Goal: Transaction & Acquisition: Download file/media

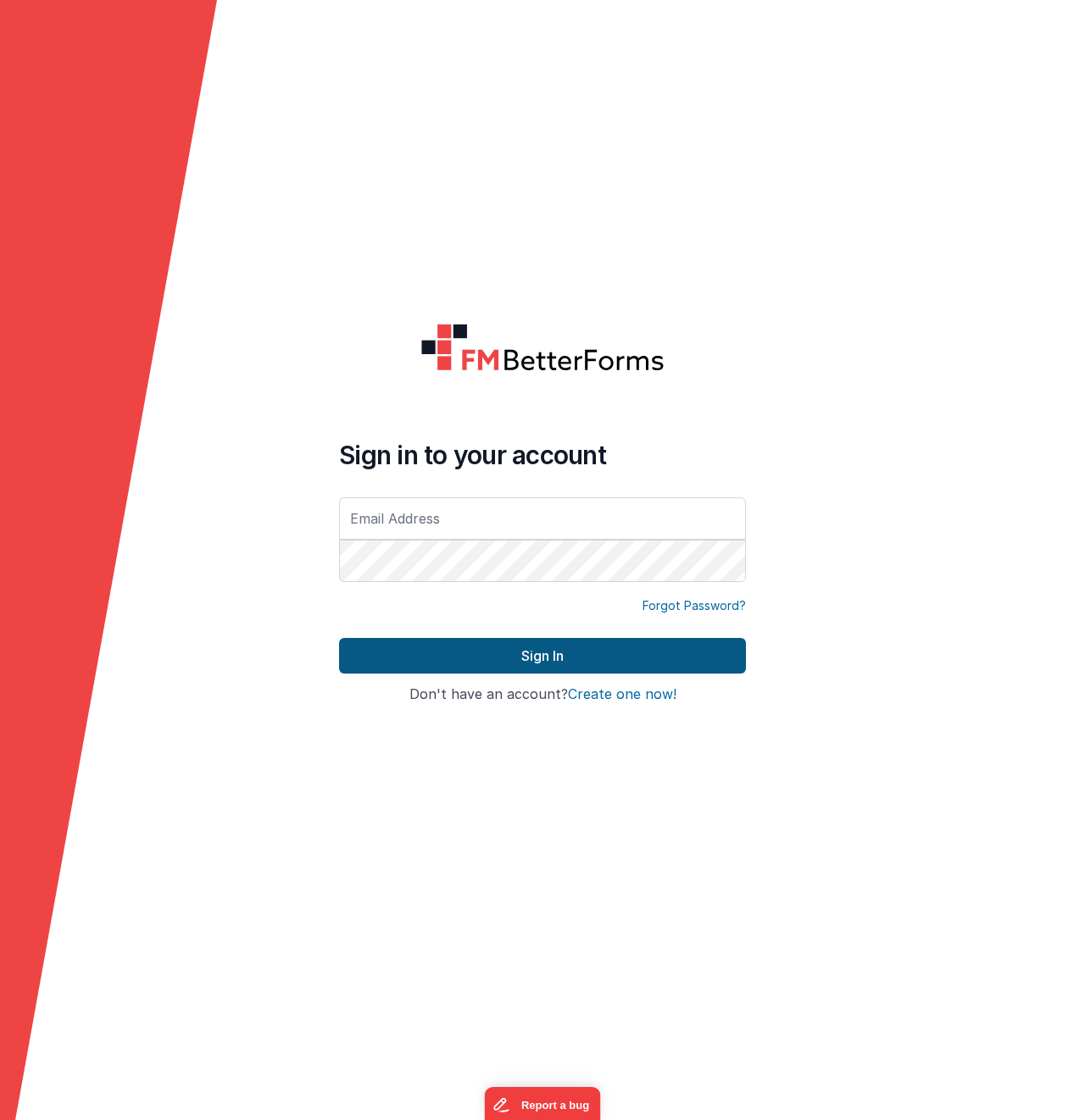
type input "[EMAIL_ADDRESS][DOMAIN_NAME]"
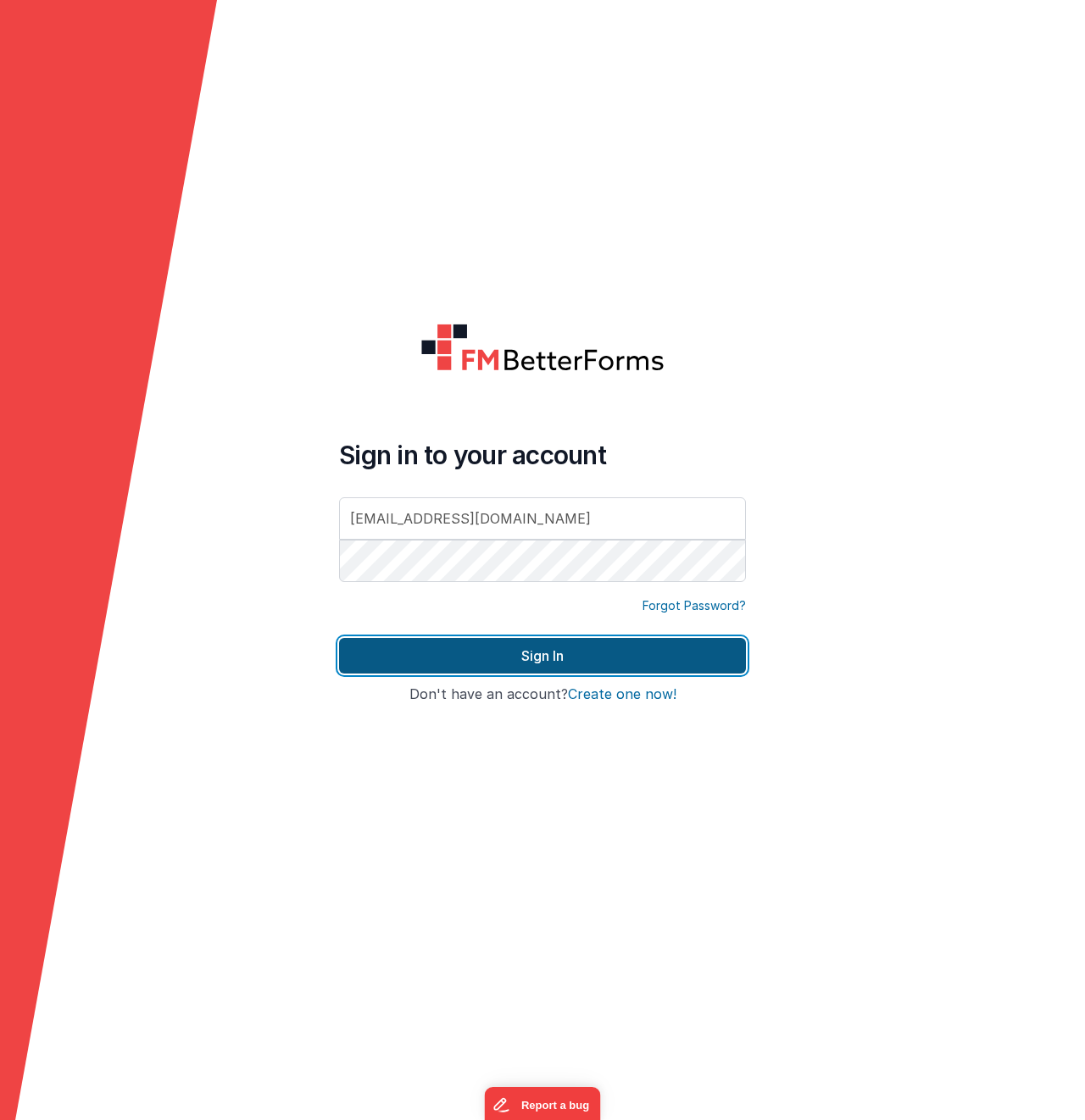
click at [504, 664] on button "Sign In" at bounding box center [542, 655] width 407 height 35
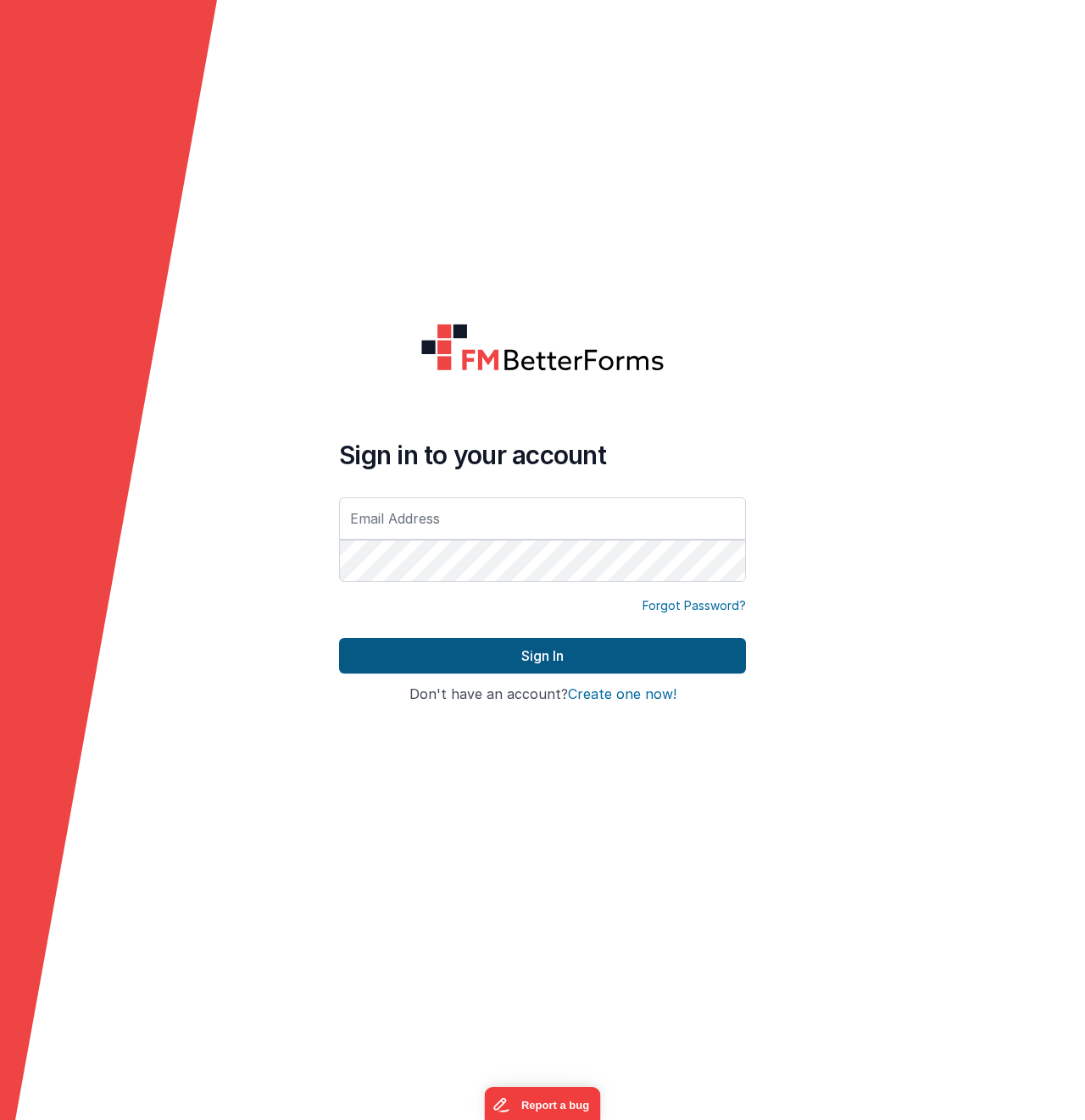
type input "[EMAIL_ADDRESS][DOMAIN_NAME]"
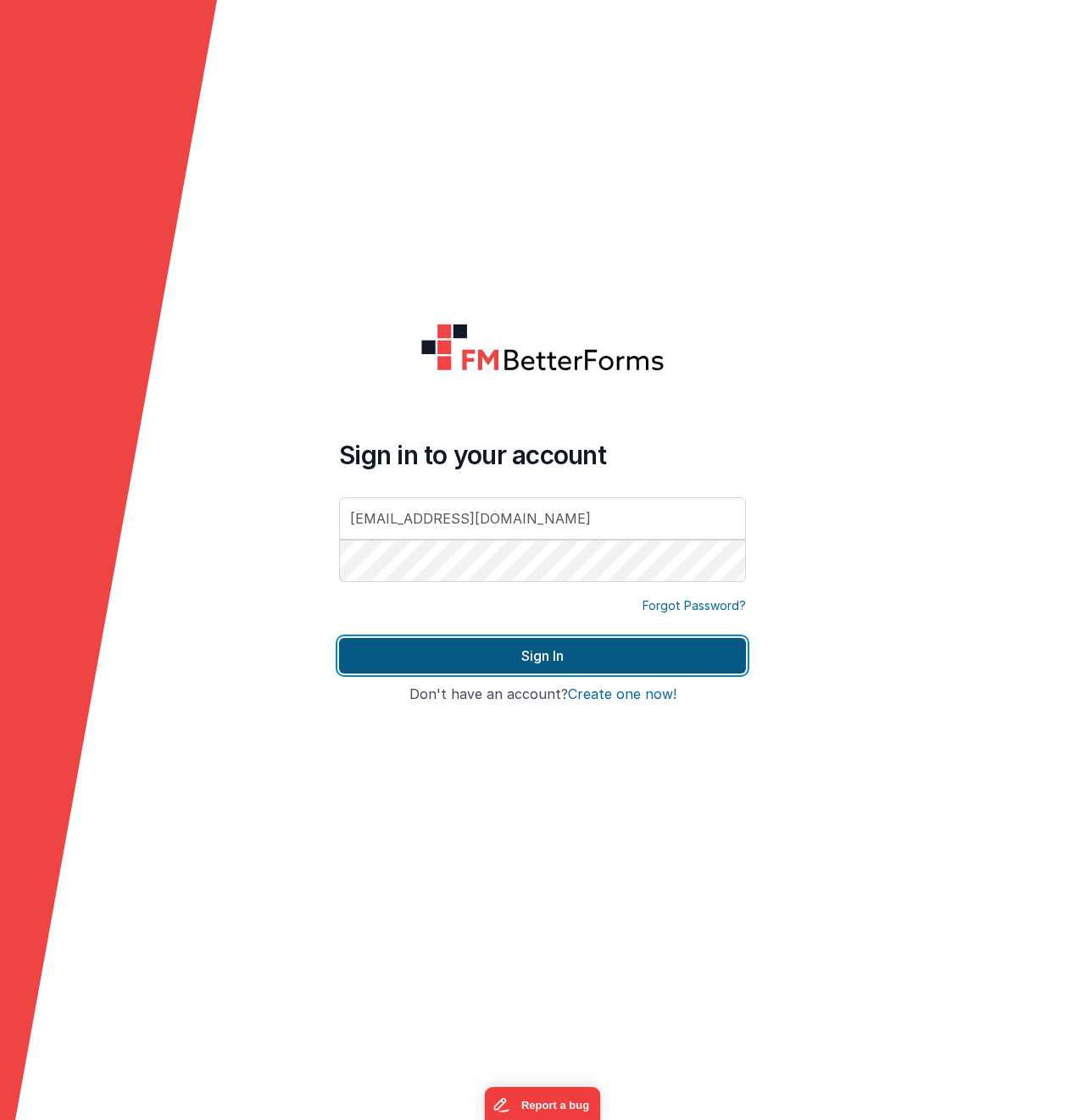
click at [542, 661] on button "Sign In" at bounding box center [542, 655] width 407 height 35
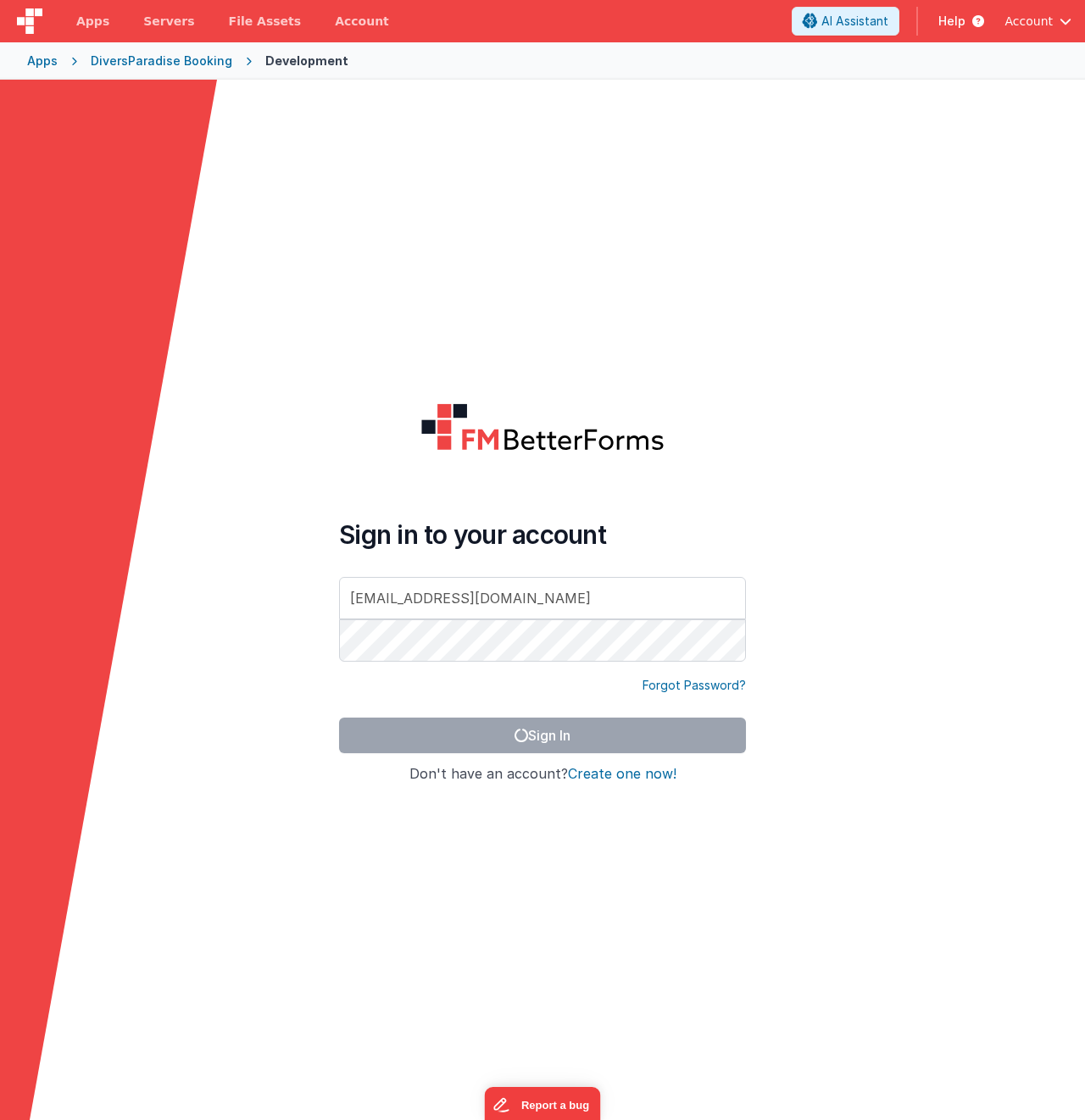
click at [33, 62] on div "Apps" at bounding box center [43, 61] width 31 height 17
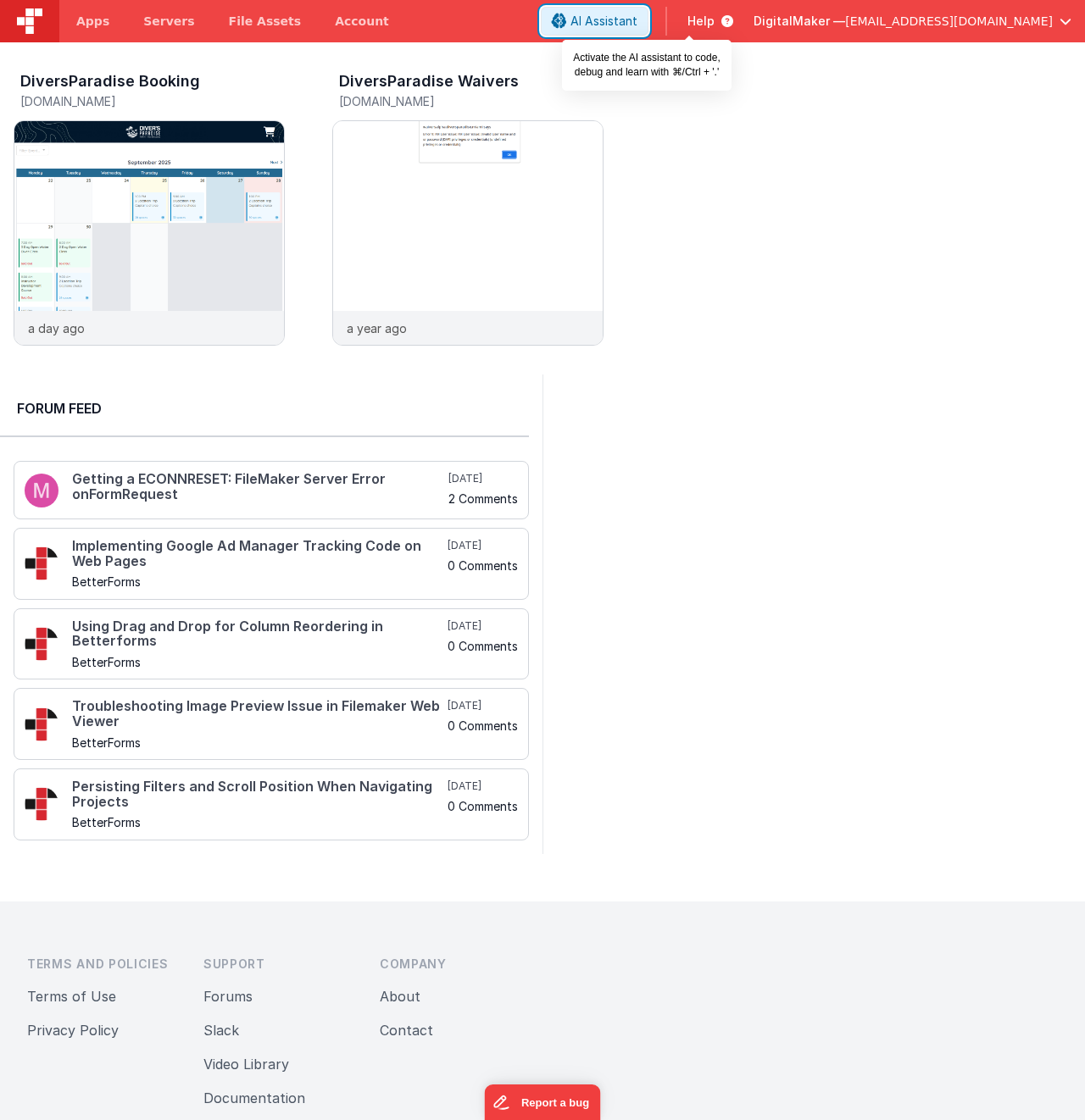
click at [637, 15] on span "AI Assistant" at bounding box center [603, 21] width 67 height 17
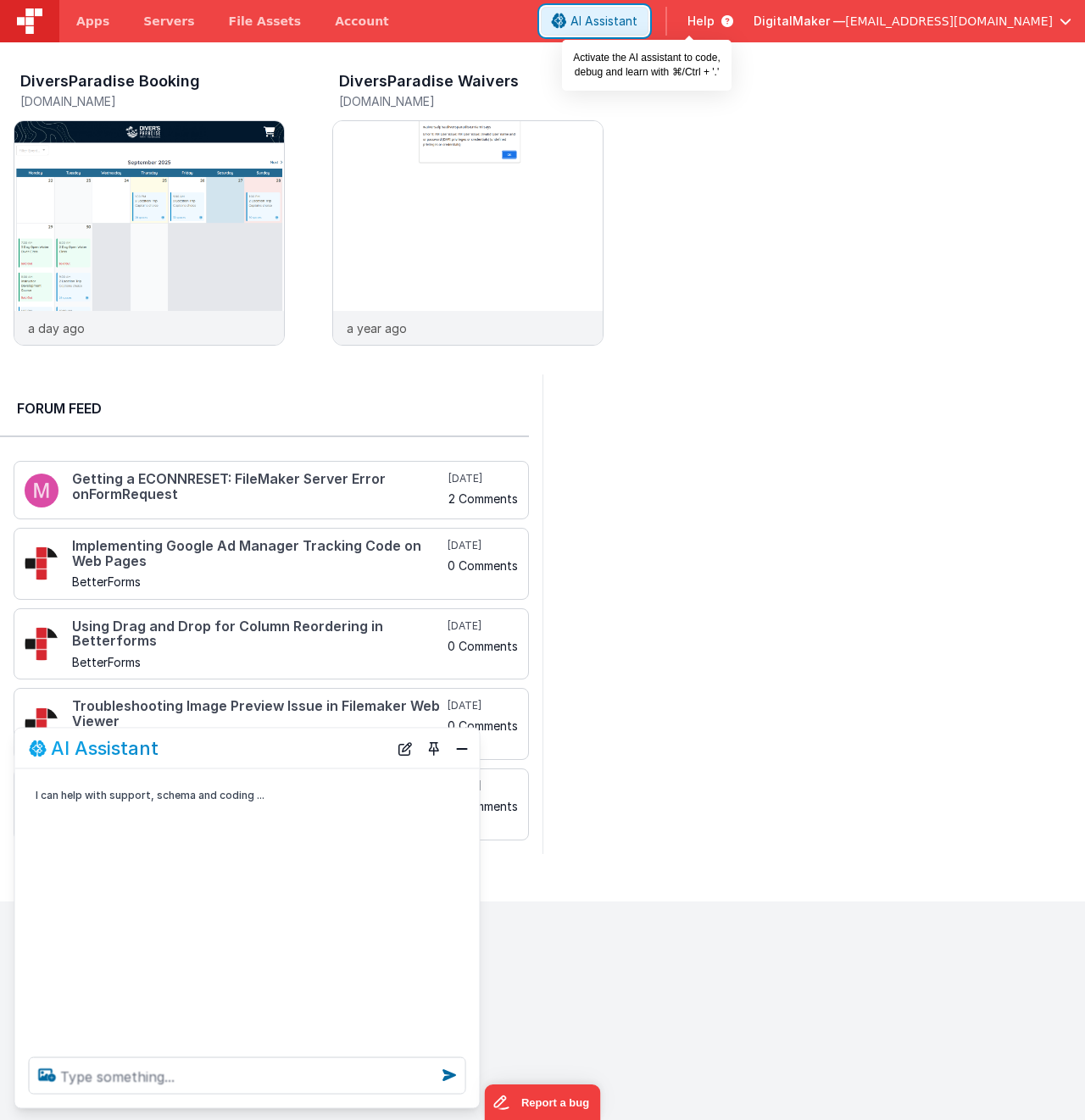
click at [637, 15] on span "AI Assistant" at bounding box center [603, 21] width 67 height 17
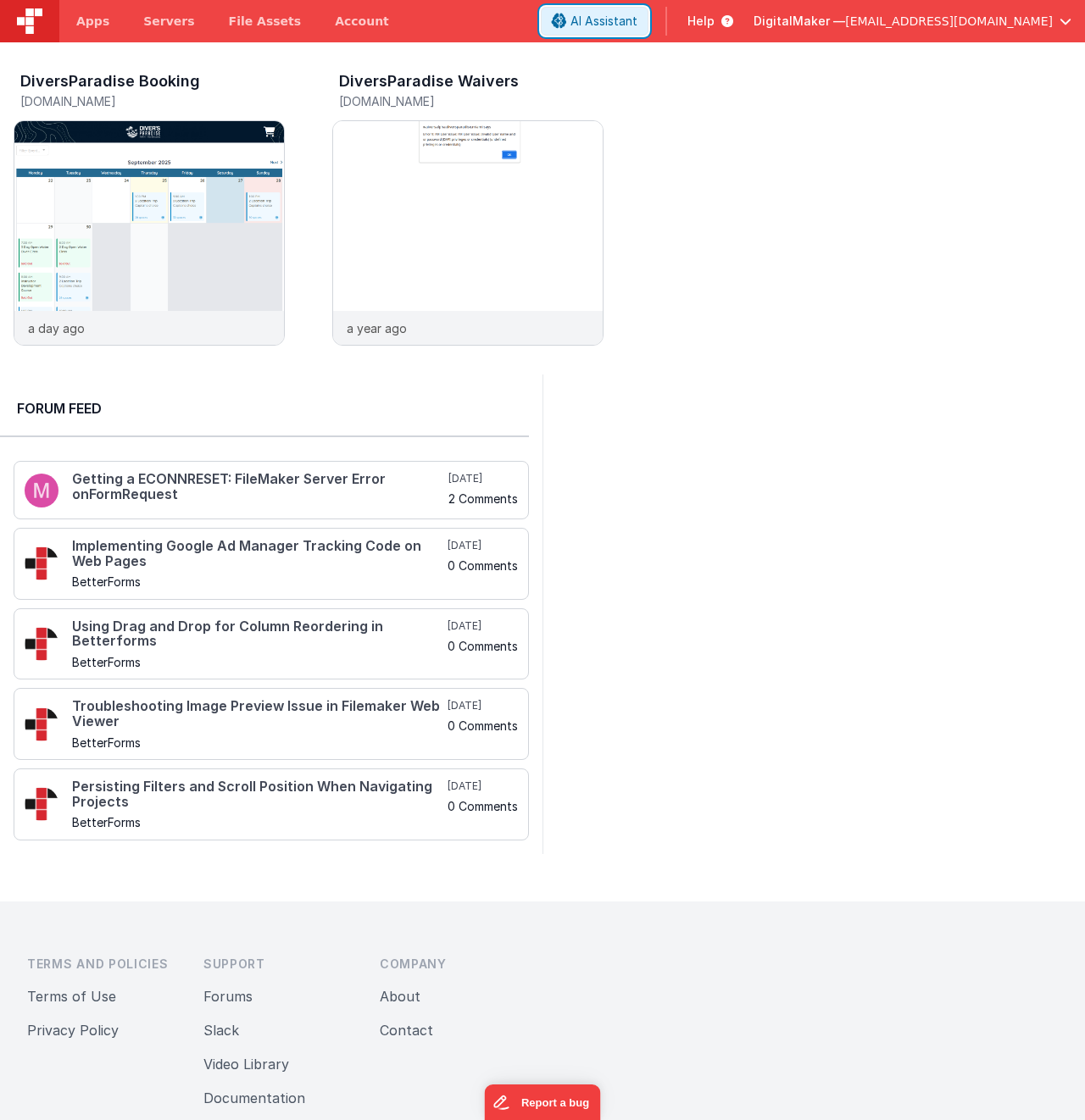
click at [637, 15] on span "AI Assistant" at bounding box center [603, 21] width 67 height 17
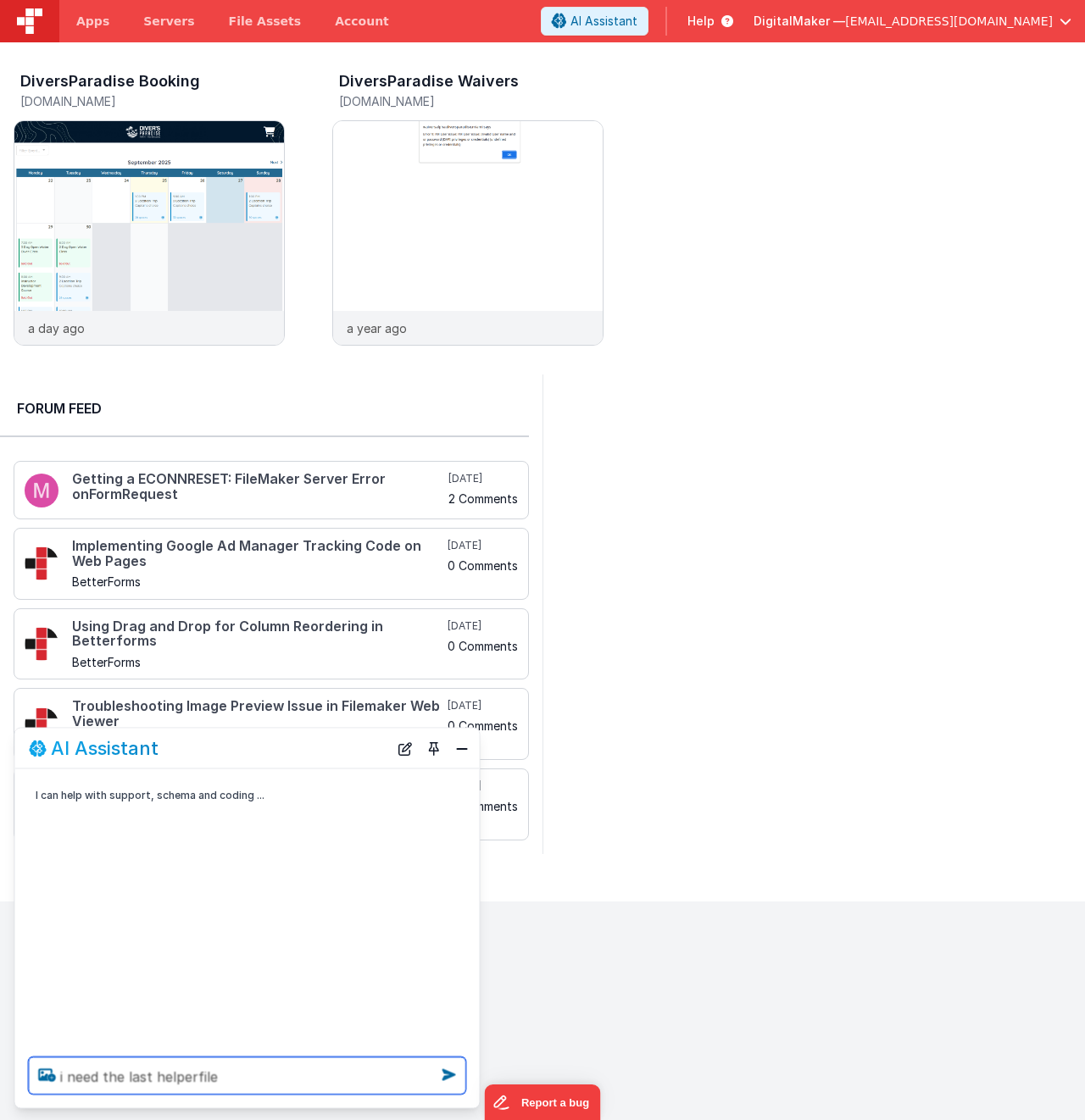
type textarea "i need the last helperfile"
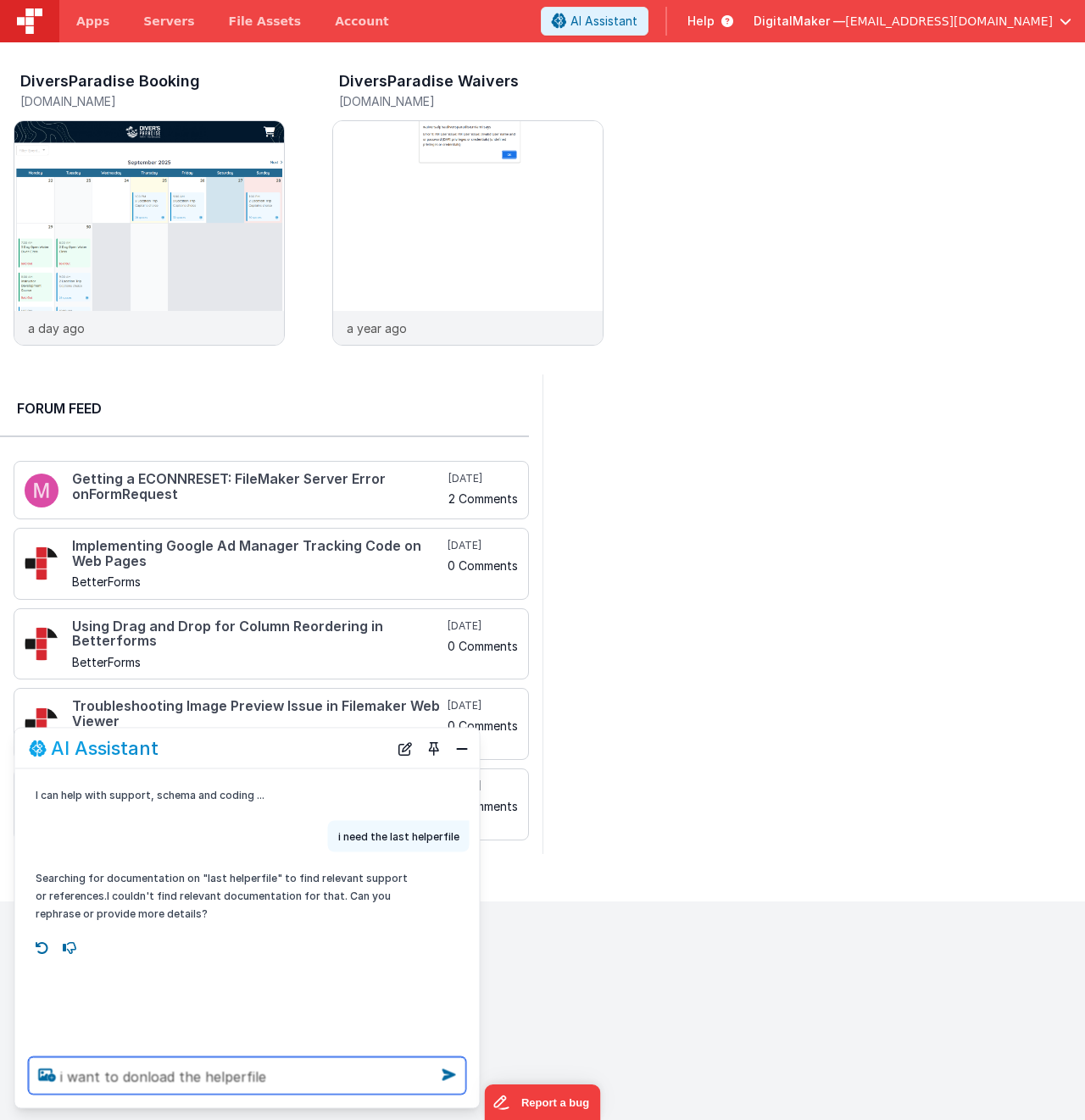
type textarea "i want to donload the helperfile"
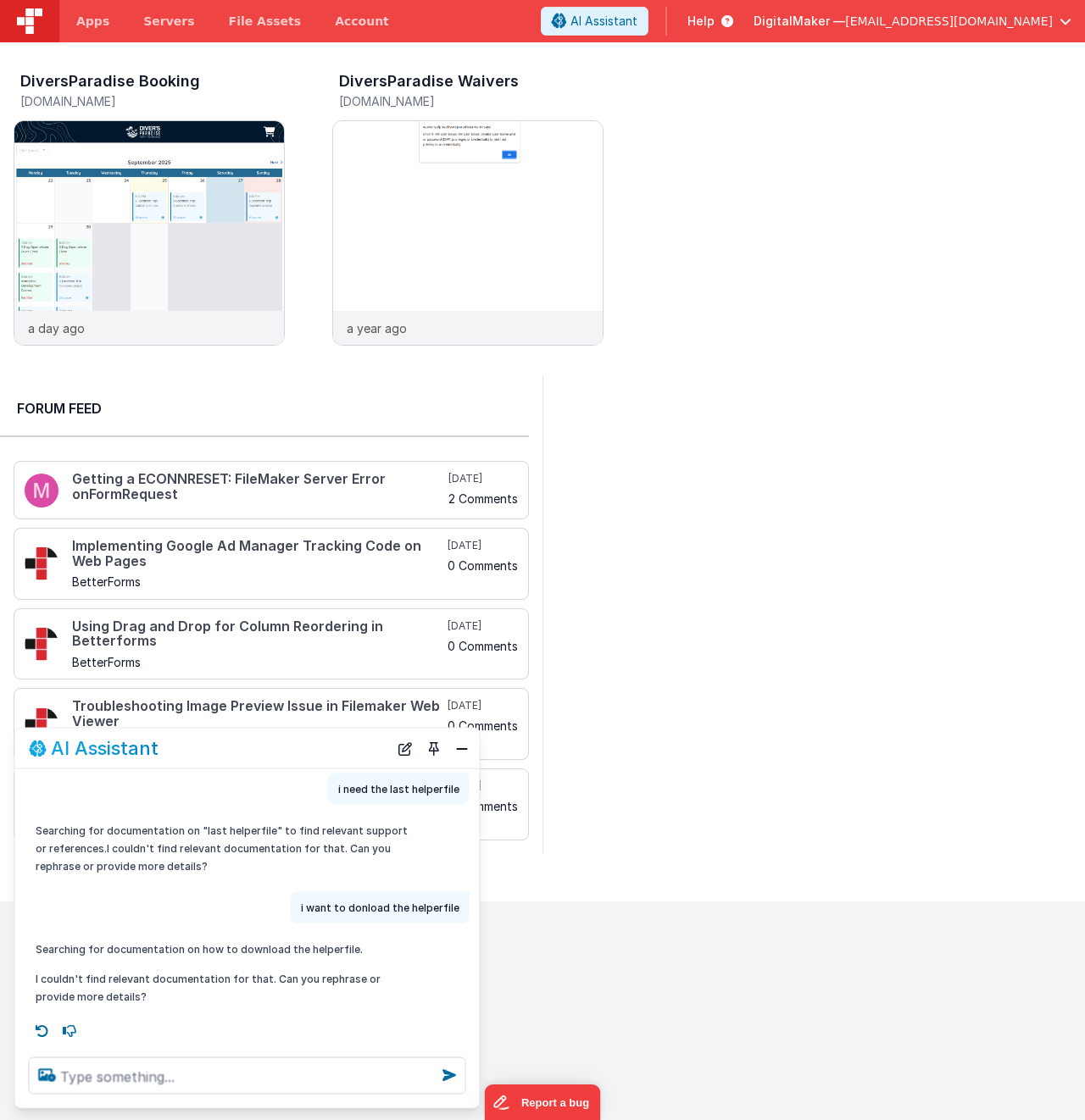
scroll to position [48, 0]
click at [117, 1080] on textarea at bounding box center [248, 1075] width 437 height 37
type textarea "i want donwload help file"
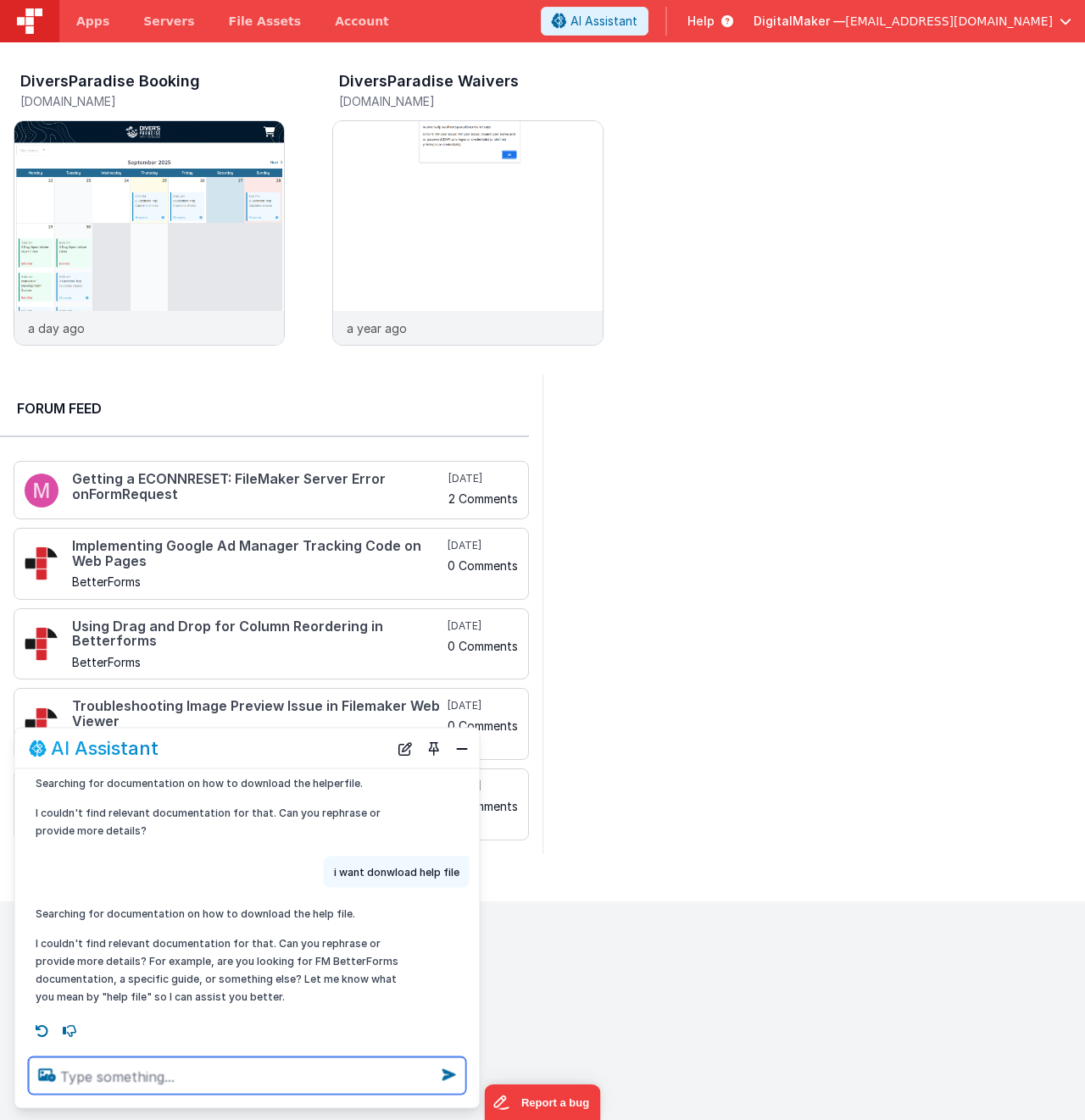
scroll to position [215, 0]
type textarea "Filemaekr helper"
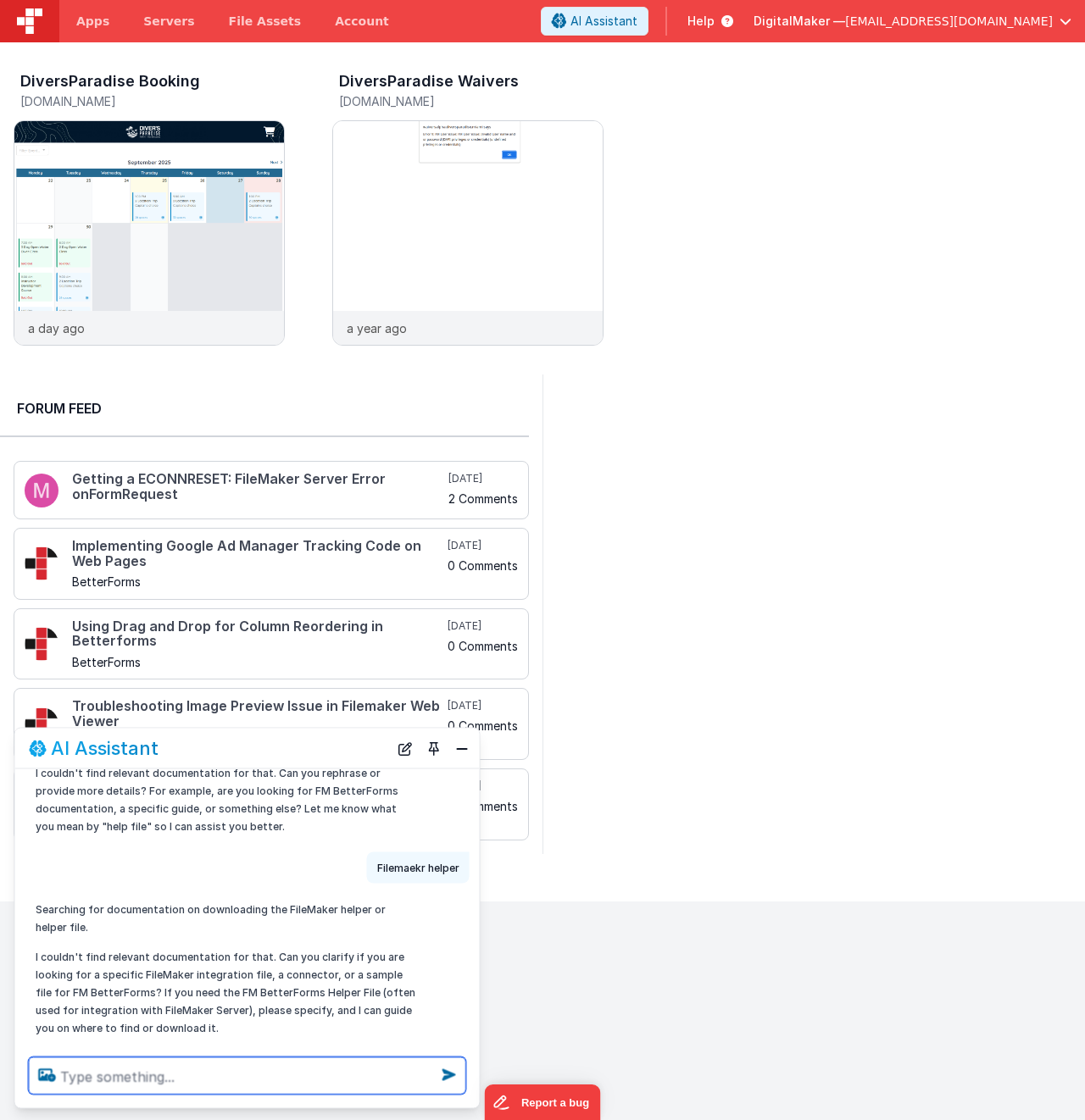
scroll to position [416, 0]
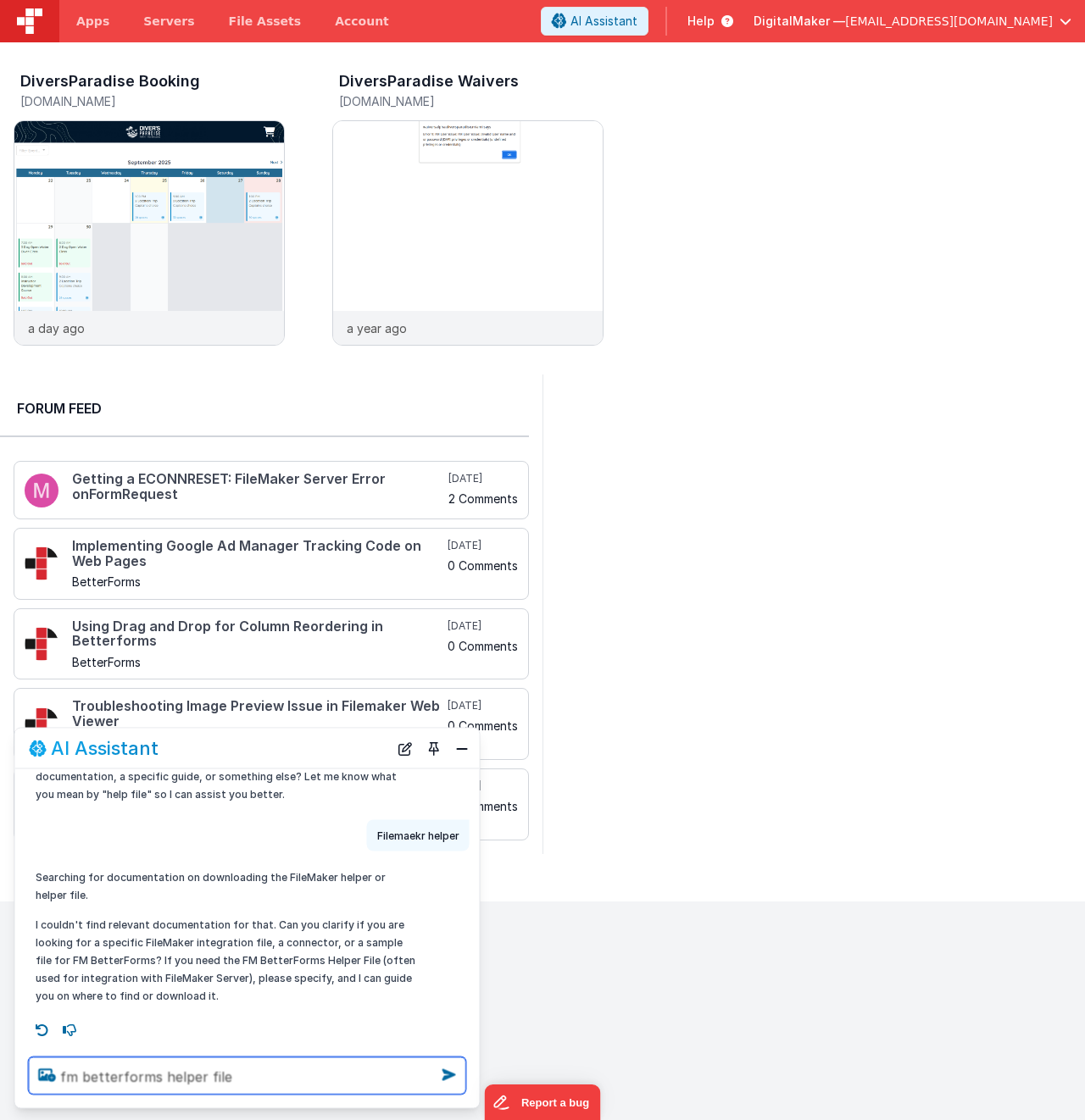
type textarea "fm betterforms helper file"
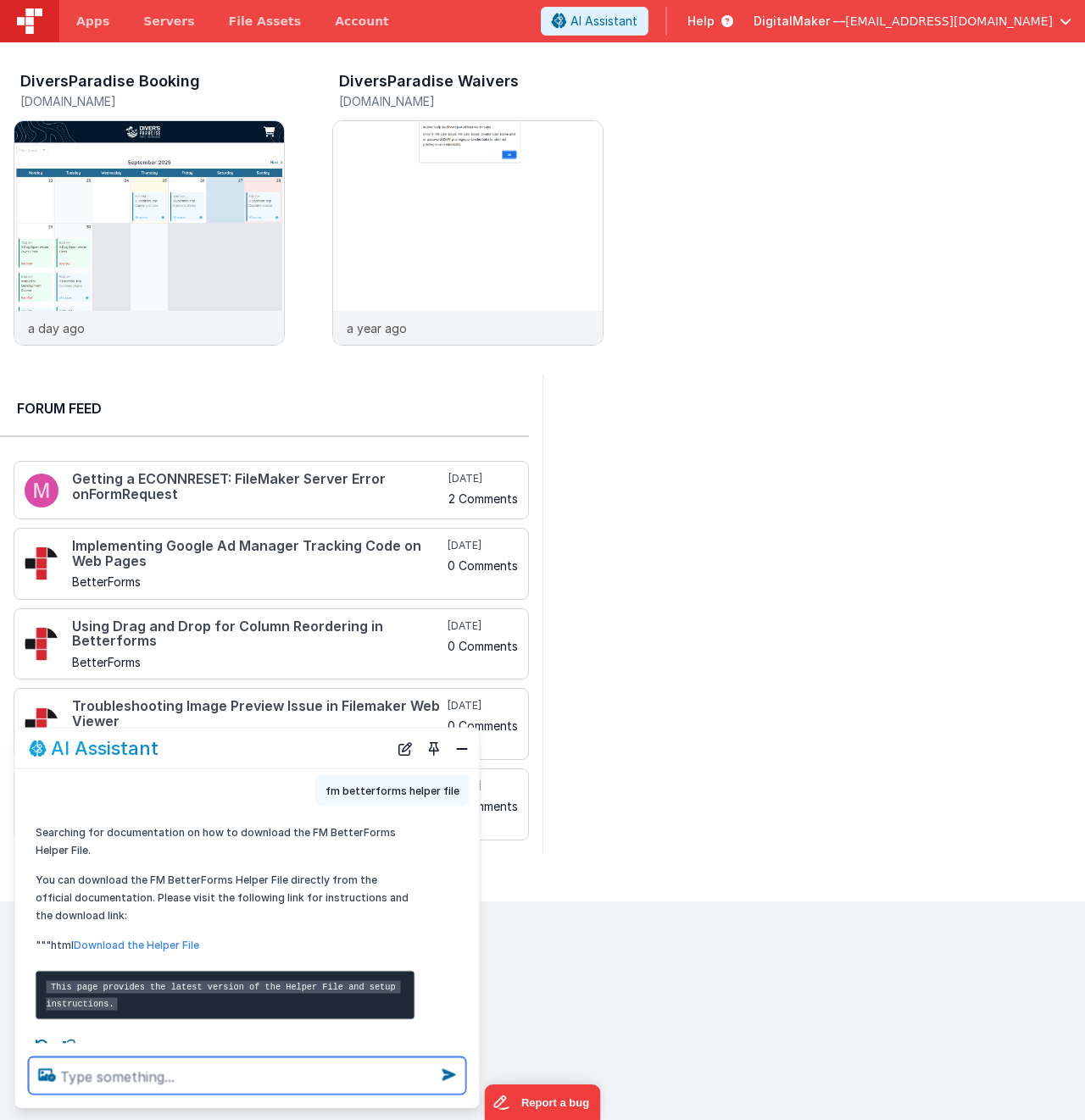
scroll to position [711, 0]
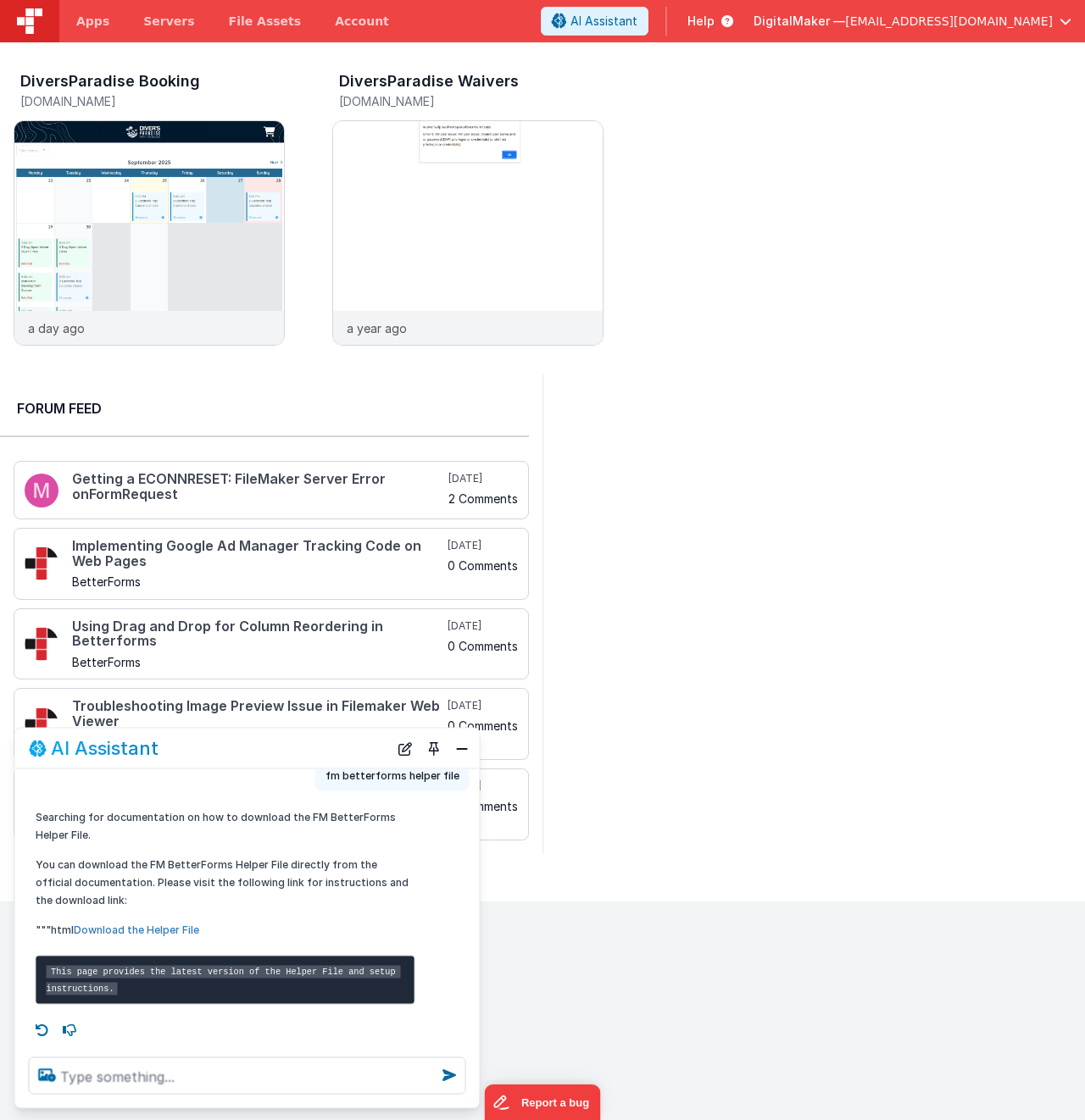
click at [166, 923] on link "Download the Helper File" at bounding box center [137, 930] width 126 height 13
